Goal: Information Seeking & Learning: Learn about a topic

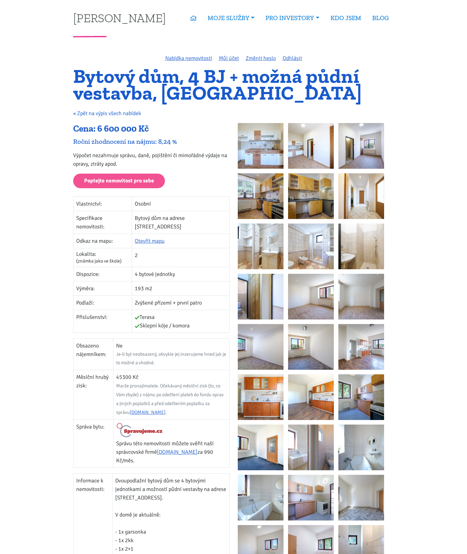
click at [98, 115] on link "« Zpět na výpis všech nabídek" at bounding box center [107, 113] width 68 height 7
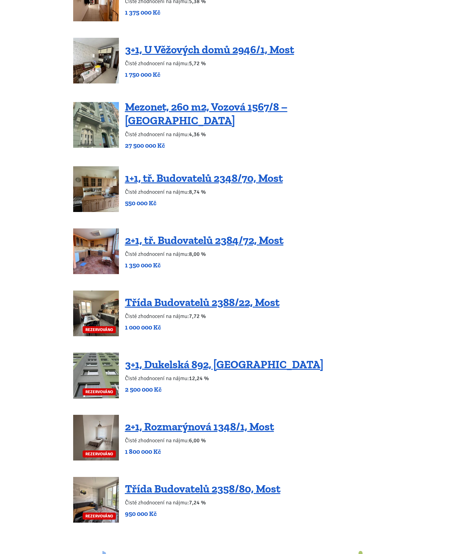
scroll to position [1128, 0]
